Goal: Information Seeking & Learning: Compare options

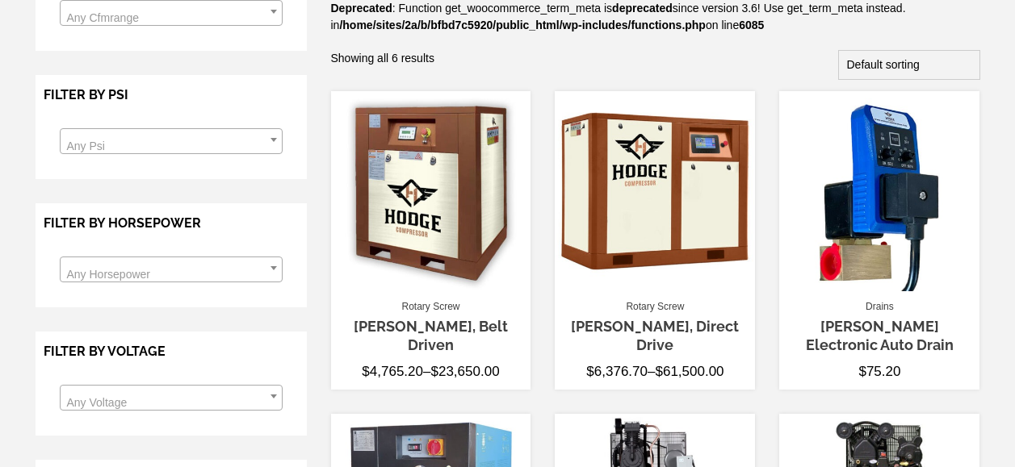
scroll to position [274, 0]
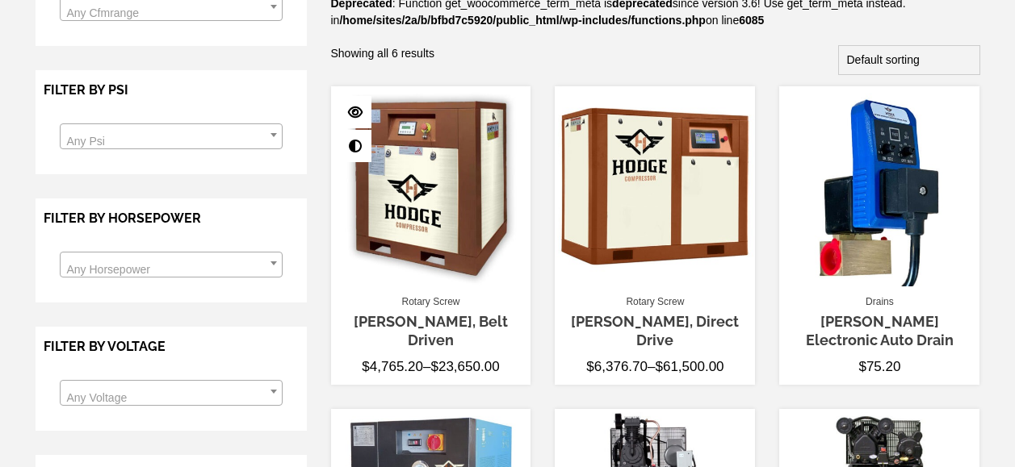
click at [399, 224] on img at bounding box center [431, 186] width 200 height 200
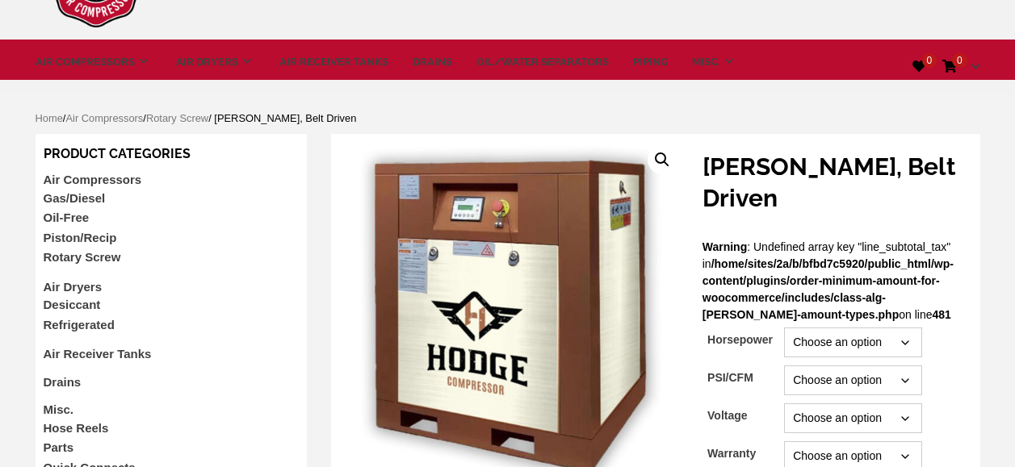
scroll to position [112, 0]
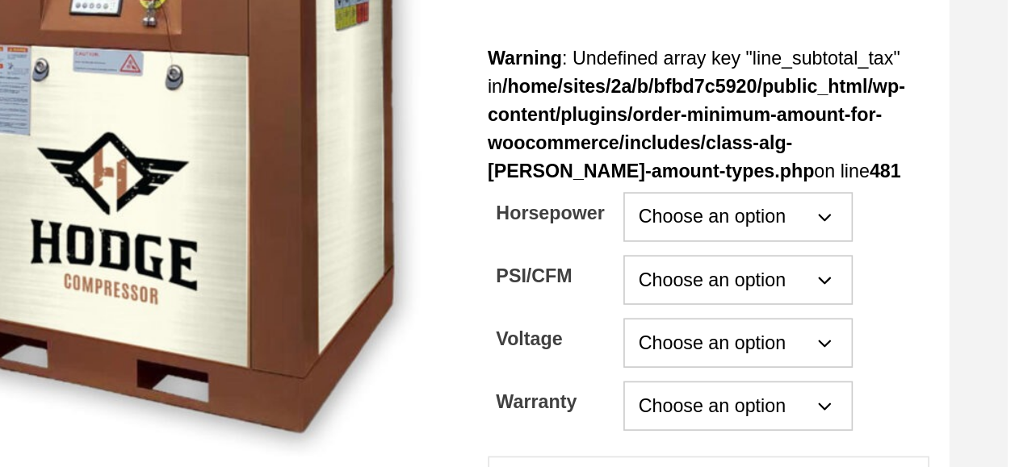
click at [812, 297] on select "Choose an option 7.5 10 15 20 25 30 45 50 60" at bounding box center [852, 312] width 137 height 30
click at [784, 297] on select "Choose an option 7.5 10 15 20 25 30 45 50 60" at bounding box center [852, 312] width 137 height 30
select select "25"
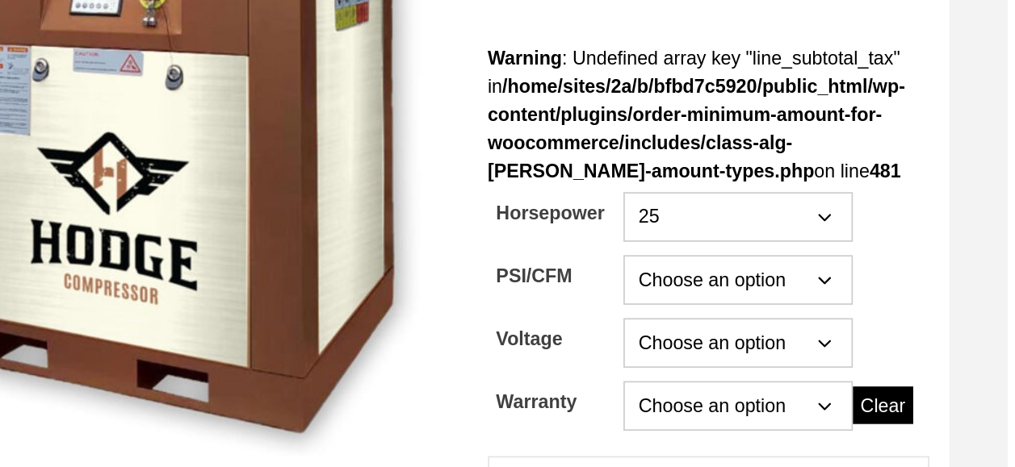
click at [805, 373] on select "Choose an option 230 460" at bounding box center [852, 388] width 137 height 30
select select "230"
click at [784, 373] on select "Choose an option 230 460" at bounding box center [852, 388] width 137 height 30
select select "25"
select select "230"
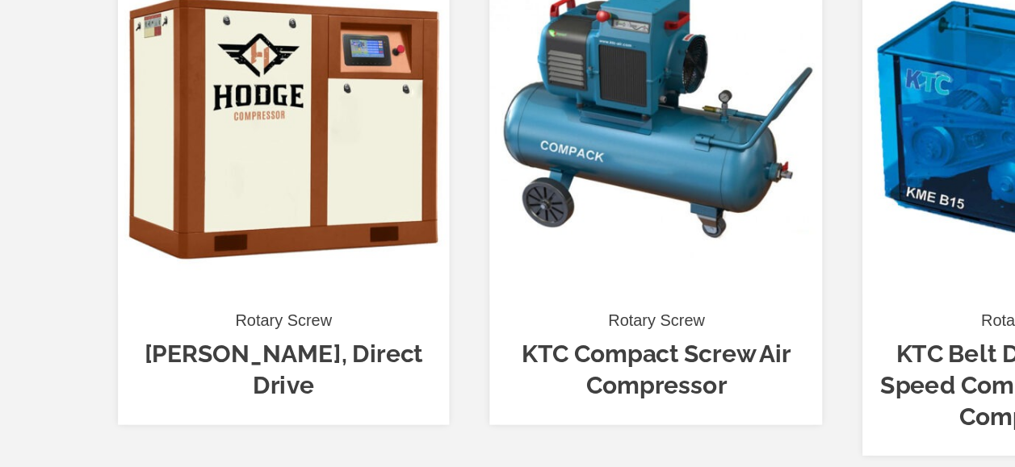
scroll to position [711, 0]
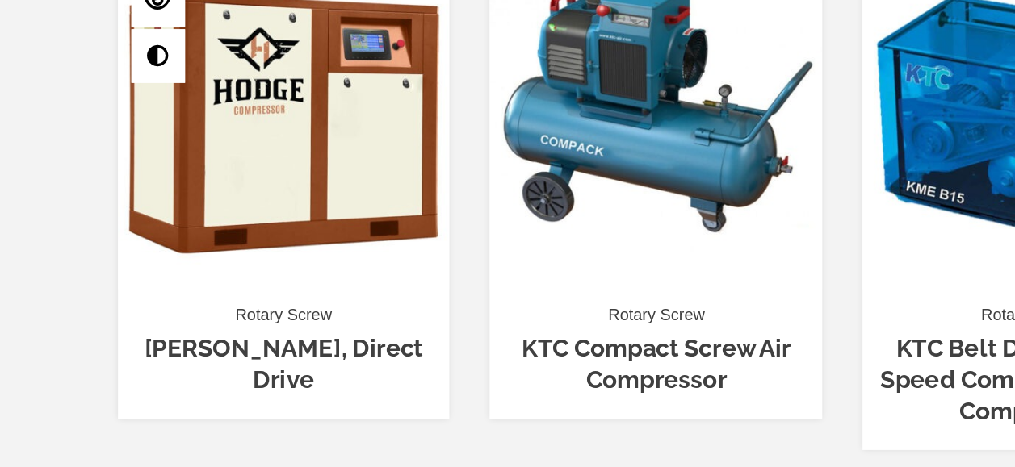
click at [383, 289] on img at bounding box center [431, 260] width 200 height 200
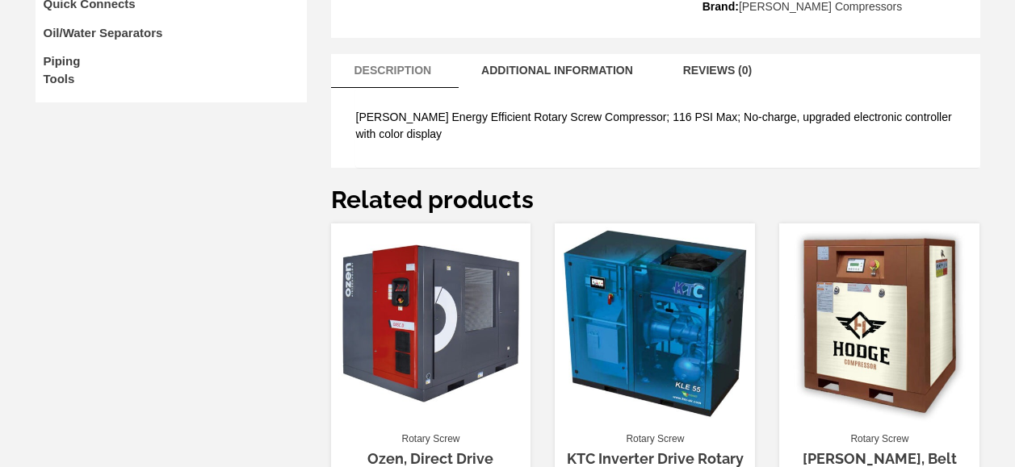
scroll to position [657, 0]
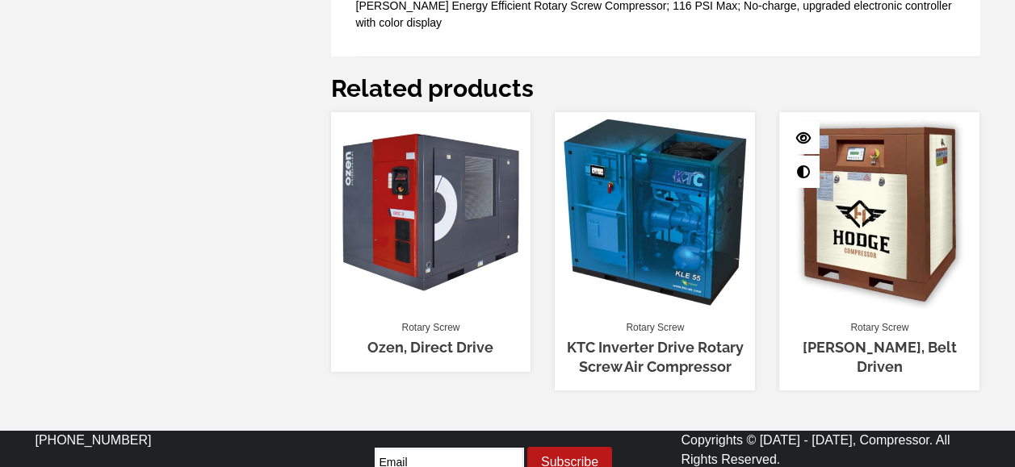
click at [885, 261] on img at bounding box center [879, 212] width 200 height 200
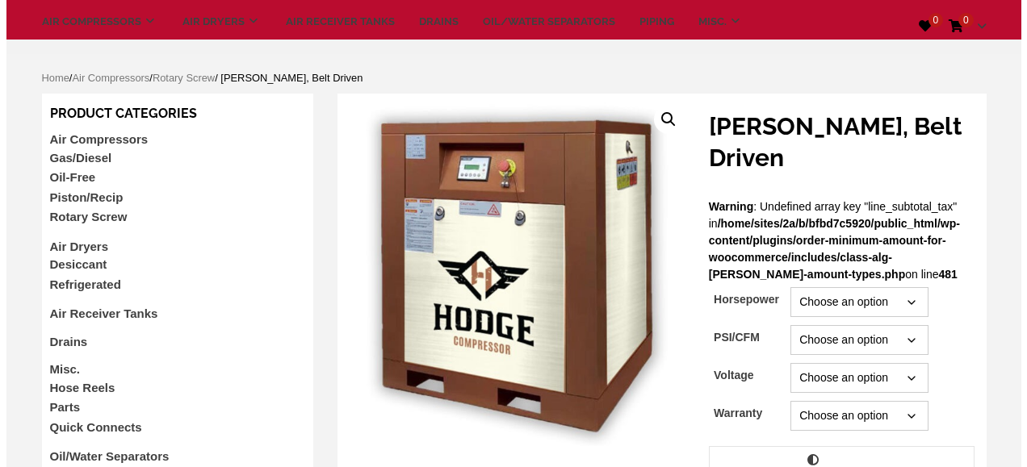
scroll to position [197, 0]
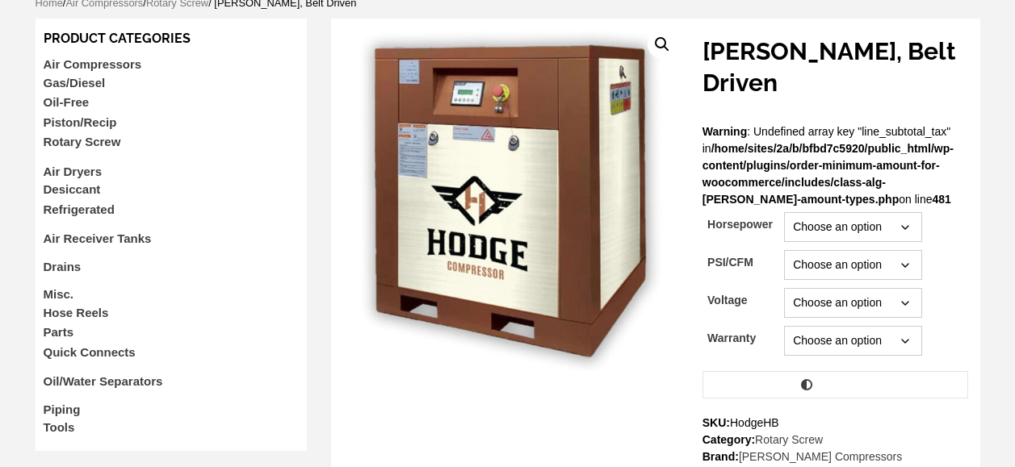
click at [791, 212] on select "Choose an option 7.5 10 15 20 25 30 45 50 60" at bounding box center [852, 227] width 137 height 30
click at [784, 212] on select "Choose an option 7.5 10 15 20 25 30 45 50 60" at bounding box center [852, 227] width 137 height 30
select select "25"
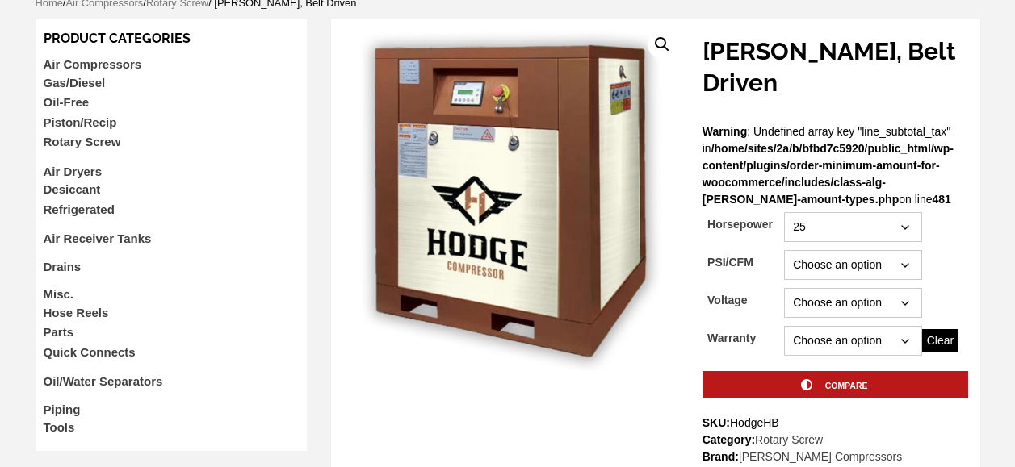
click at [760, 371] on link "Compare" at bounding box center [835, 384] width 266 height 27
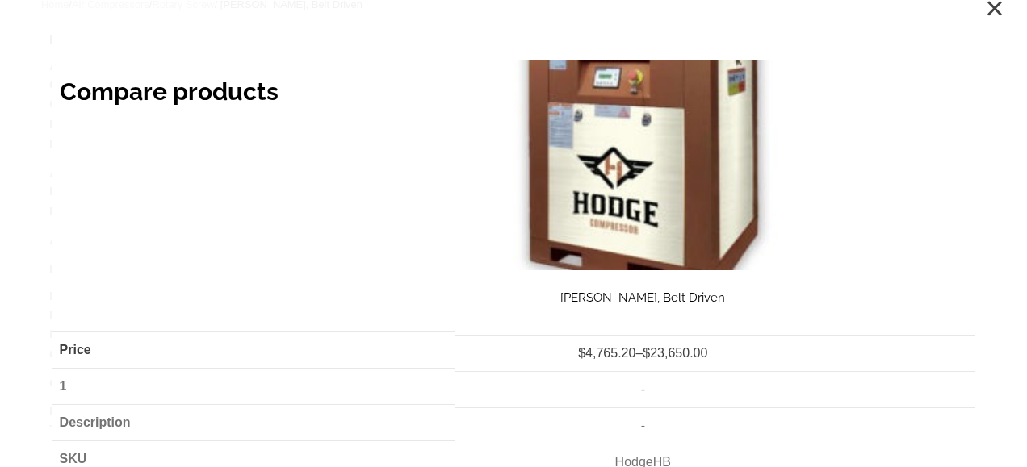
scroll to position [0, 0]
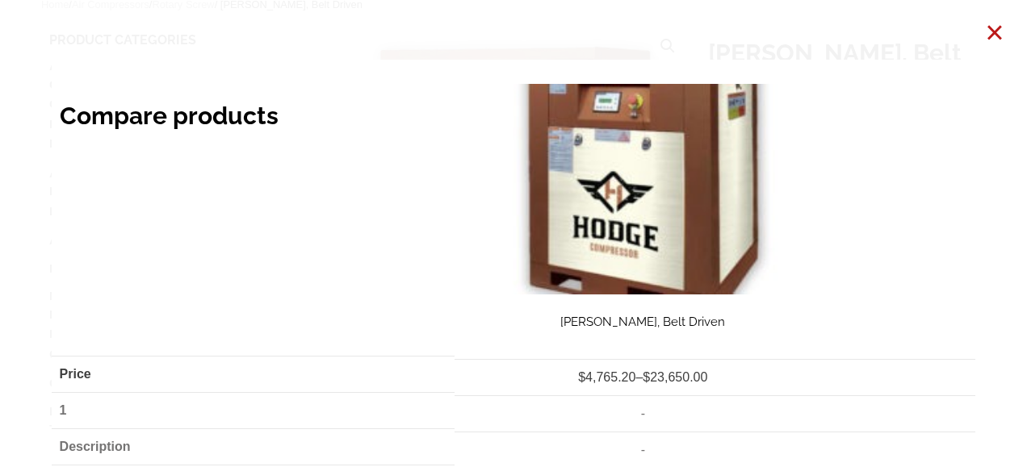
click at [984, 44] on link "×" at bounding box center [994, 32] width 32 height 32
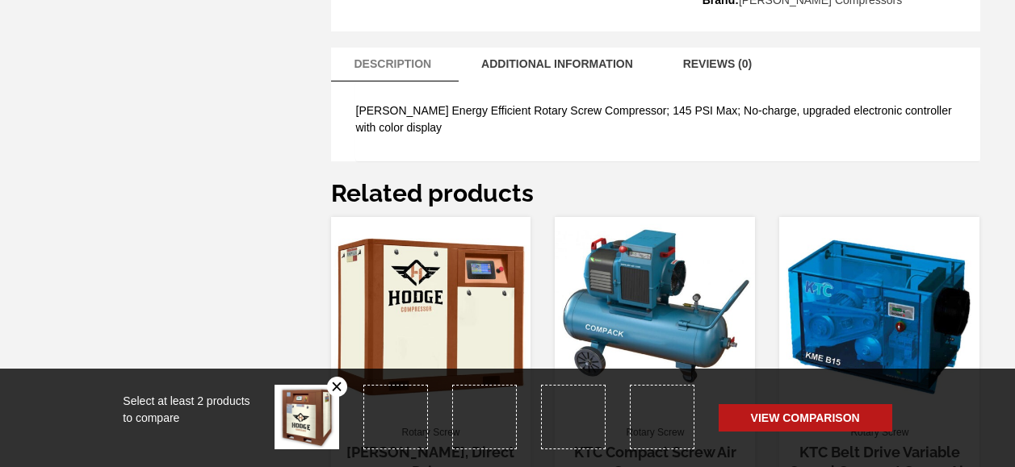
scroll to position [696, 0]
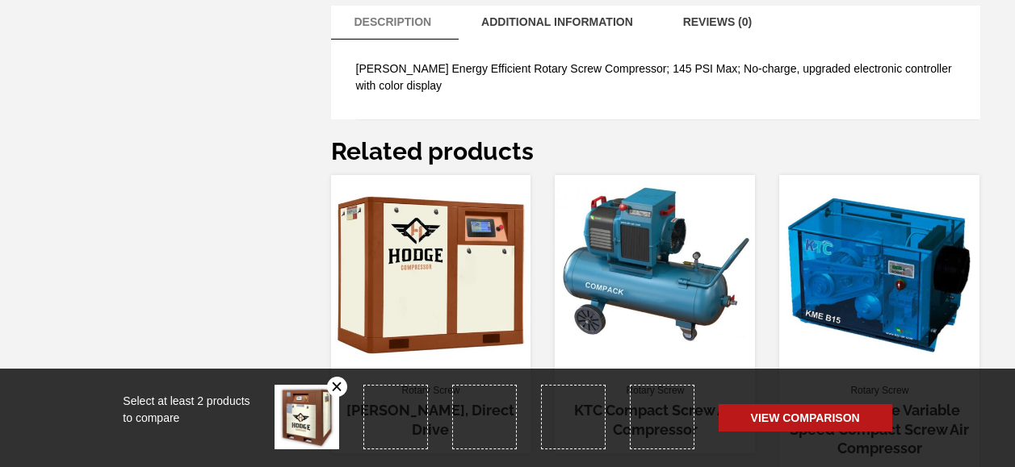
scroll to position [195, 0]
